Goal: Information Seeking & Learning: Learn about a topic

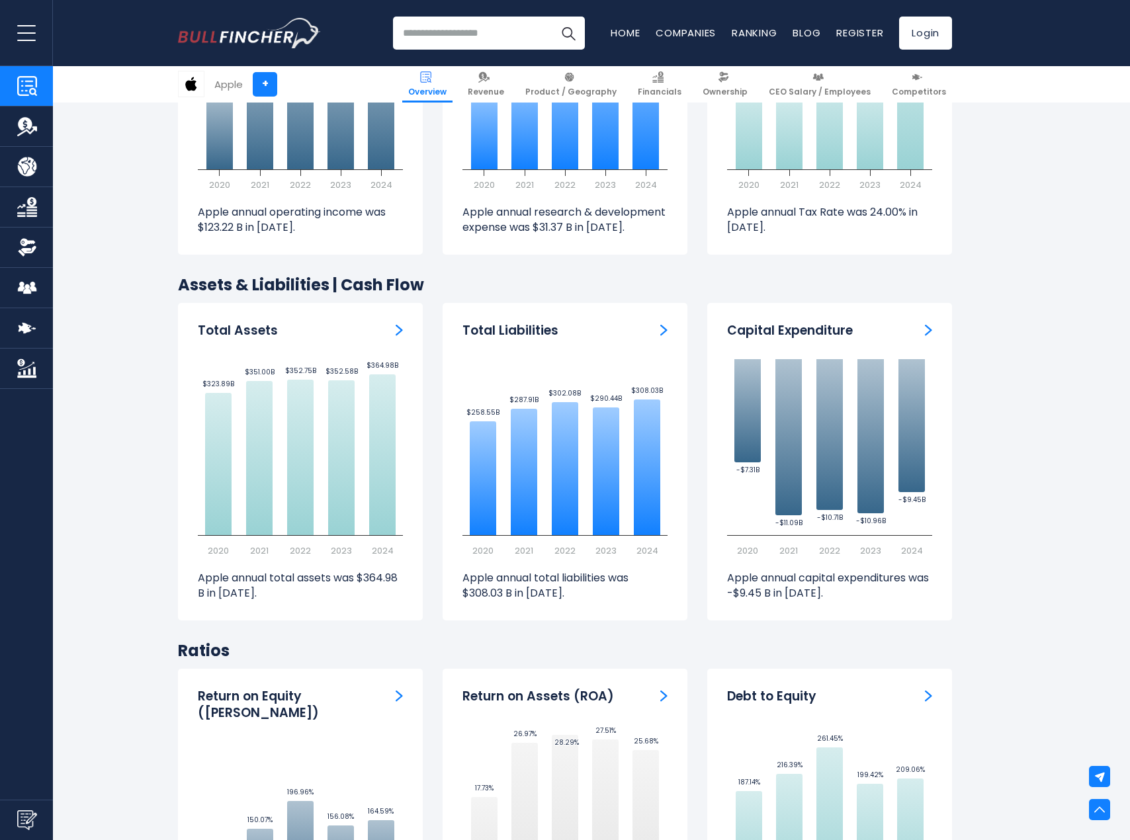
scroll to position [1898, 0]
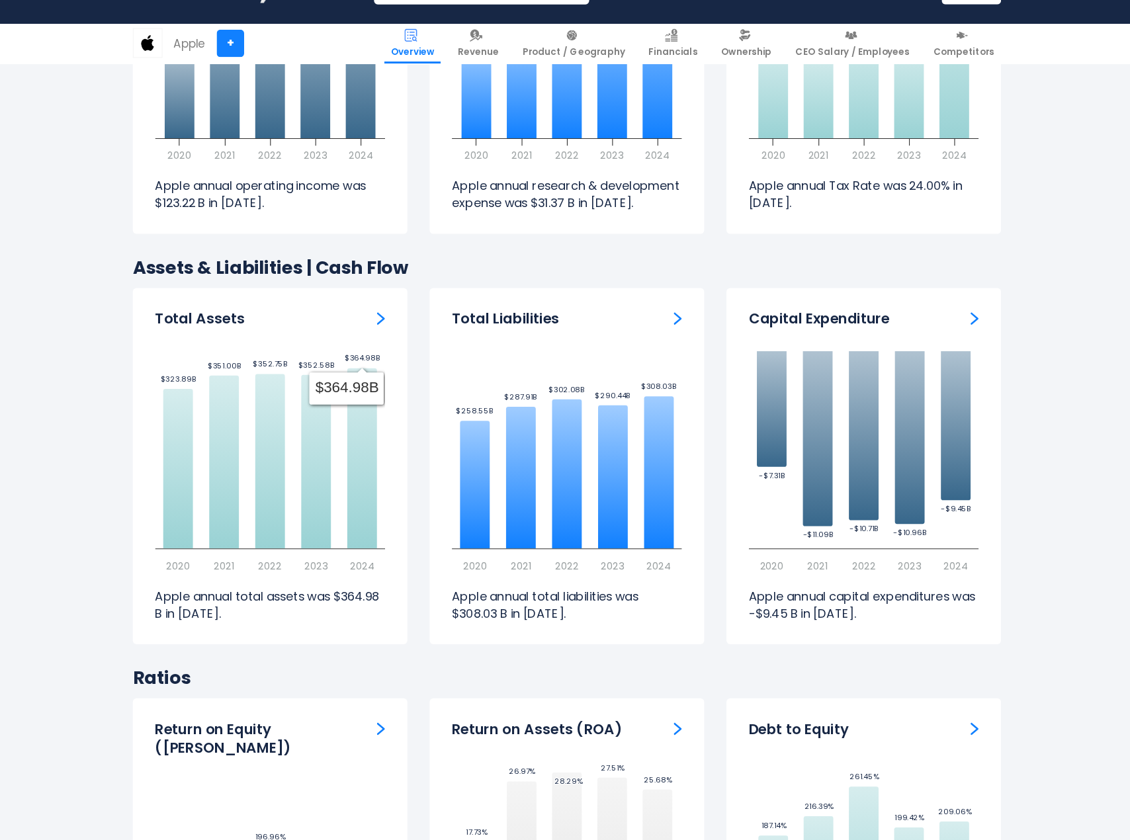
click at [404, 310] on div "Total Assets Created with Highcharts 12.1.2 $323.89B ​ $323.89B $351.00B ​ $351…" at bounding box center [300, 460] width 245 height 317
click at [396, 324] on img "Total Assets" at bounding box center [399, 330] width 7 height 12
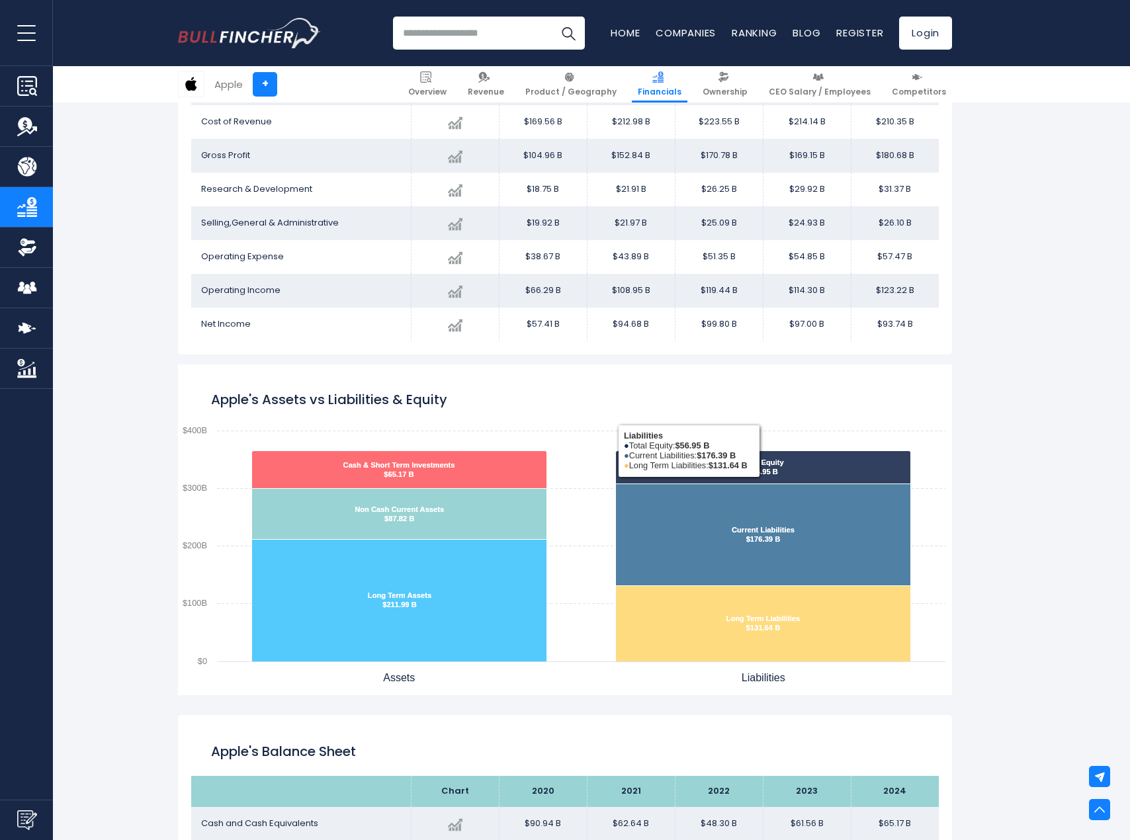
scroll to position [850, 0]
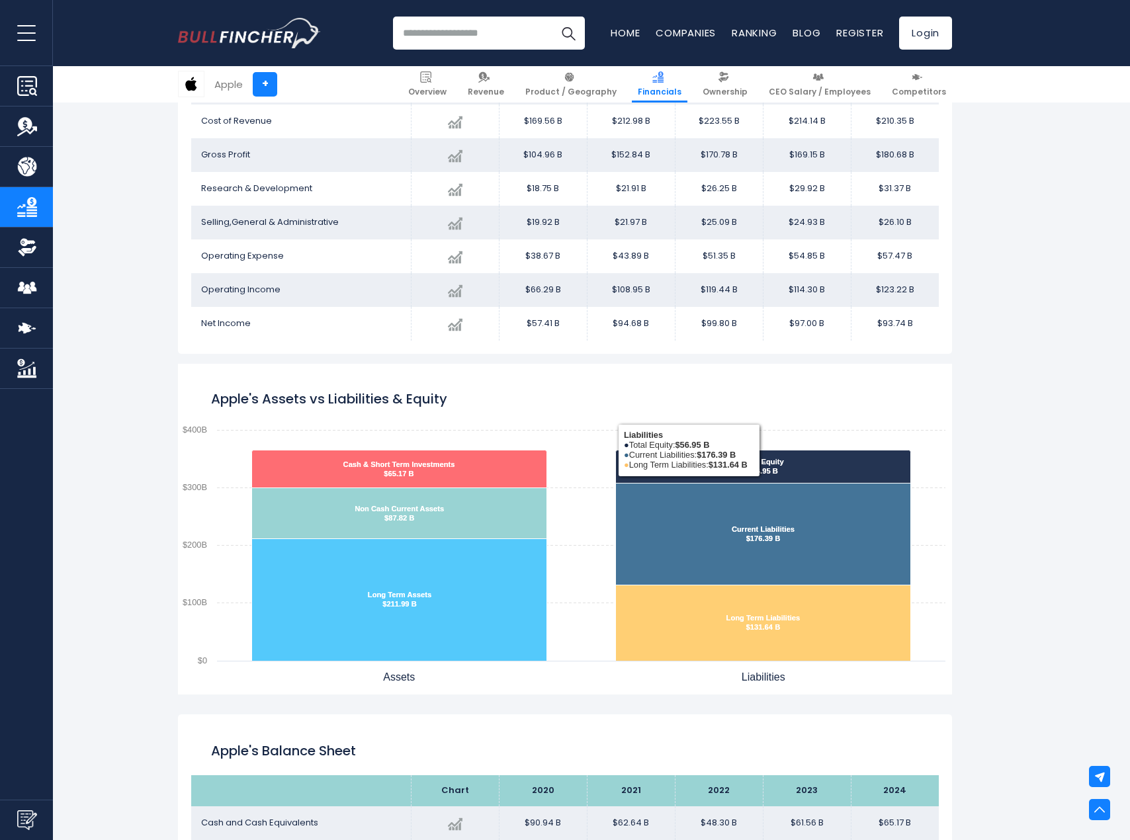
click at [784, 418] on rect "Apple's Assets vs Liabilities & Equity" at bounding box center [565, 529] width 774 height 331
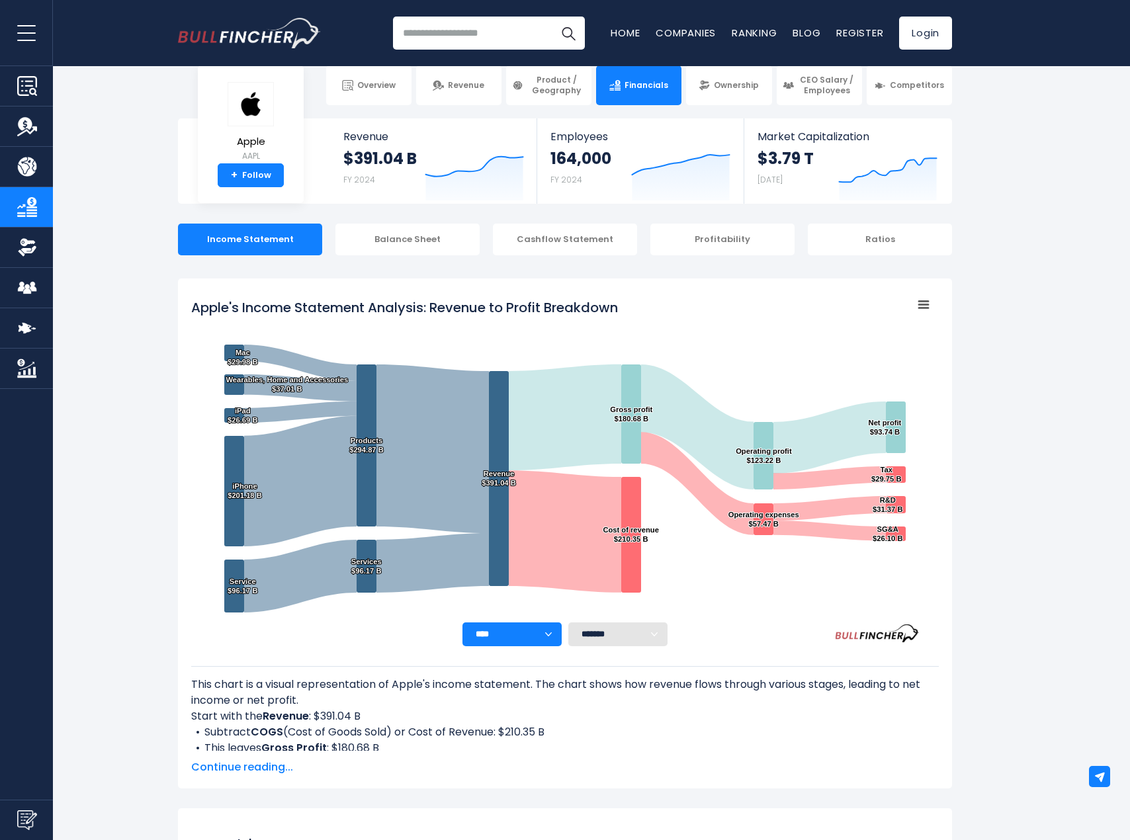
scroll to position [0, 0]
